Goal: Information Seeking & Learning: Learn about a topic

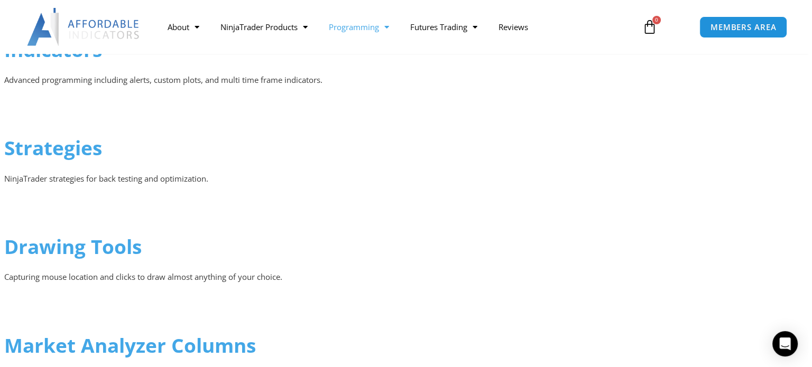
scroll to position [954, 0]
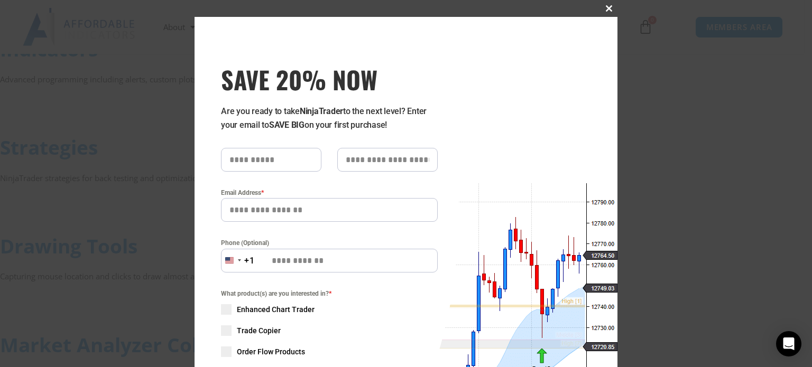
click at [603, 6] on span "SAVE 20% NOW popup" at bounding box center [608, 8] width 17 height 6
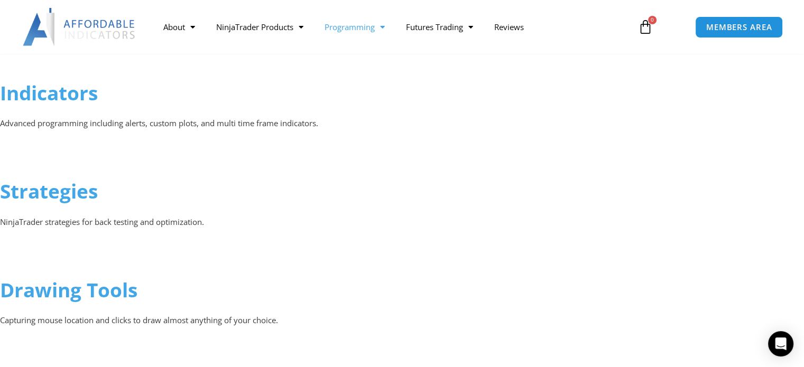
scroll to position [903, 0]
click at [47, 189] on link "Strategies" at bounding box center [49, 191] width 98 height 27
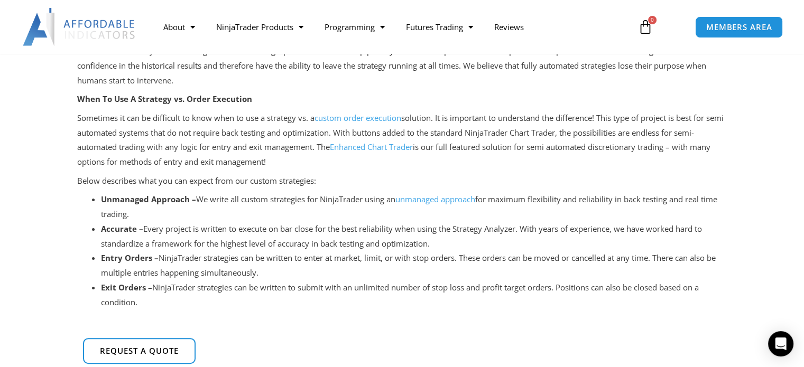
scroll to position [262, 0]
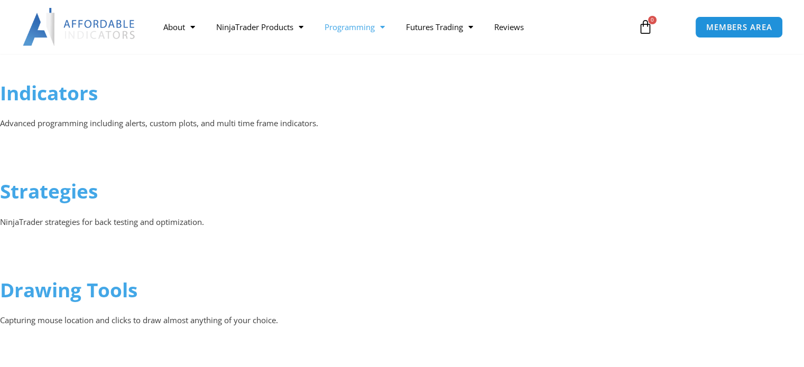
scroll to position [903, 0]
click at [47, 87] on link "Indicators" at bounding box center [49, 92] width 98 height 27
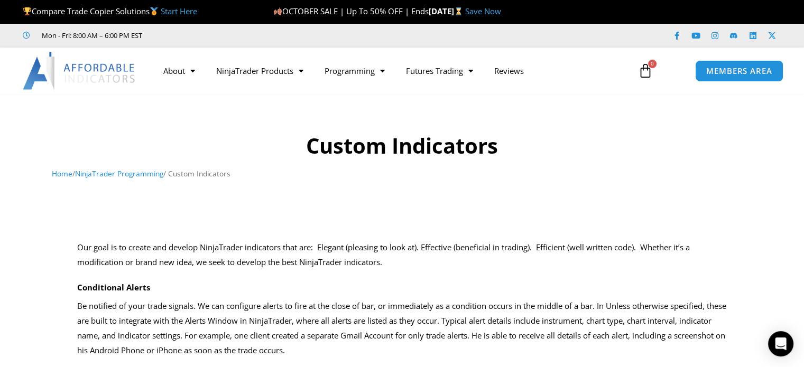
click at [181, 14] on link "Start Here" at bounding box center [179, 11] width 36 height 11
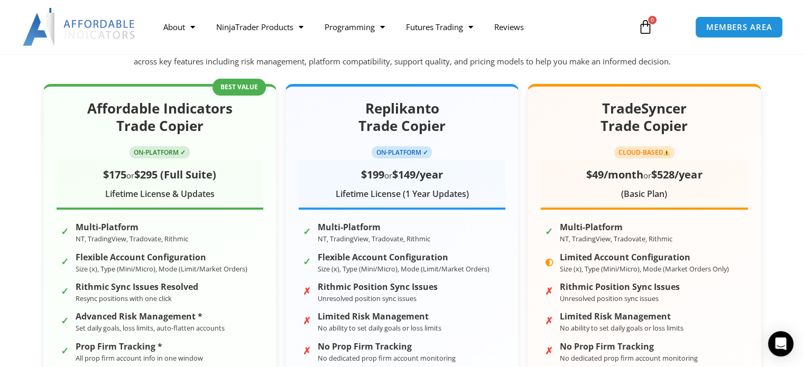
scroll to position [159, 0]
